Goal: Navigation & Orientation: Find specific page/section

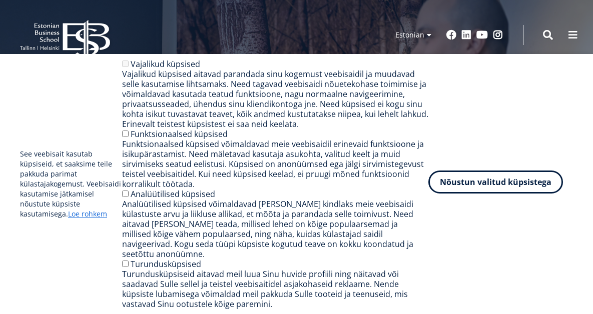
click at [472, 186] on button "Nõustun valitud küpsistega" at bounding box center [495, 182] width 135 height 23
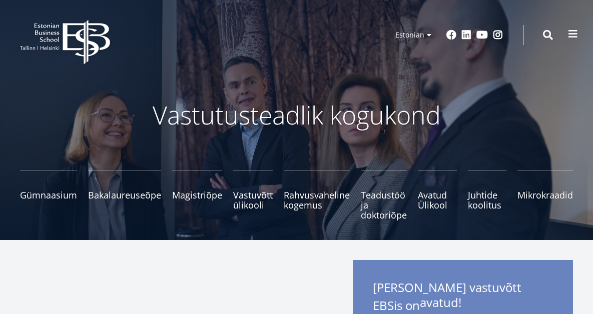
click at [575, 34] on span at bounding box center [573, 34] width 10 height 10
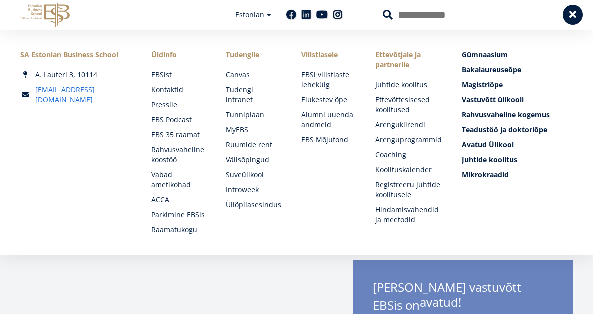
click at [245, 53] on link "Tudengile" at bounding box center [254, 55] width 56 height 10
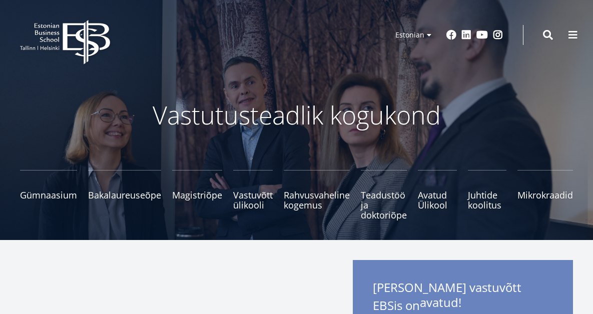
click at [574, 41] on button at bounding box center [573, 35] width 20 height 20
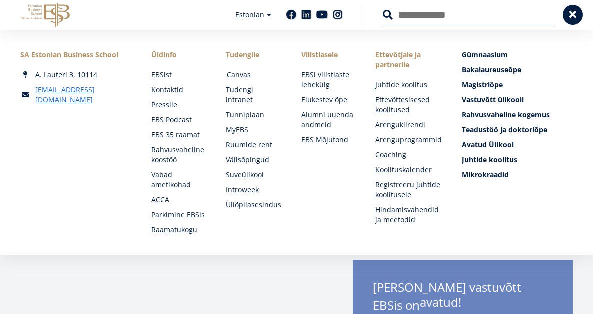
click at [238, 74] on link "Canvas" at bounding box center [255, 75] width 56 height 10
